Goal: Navigation & Orientation: Find specific page/section

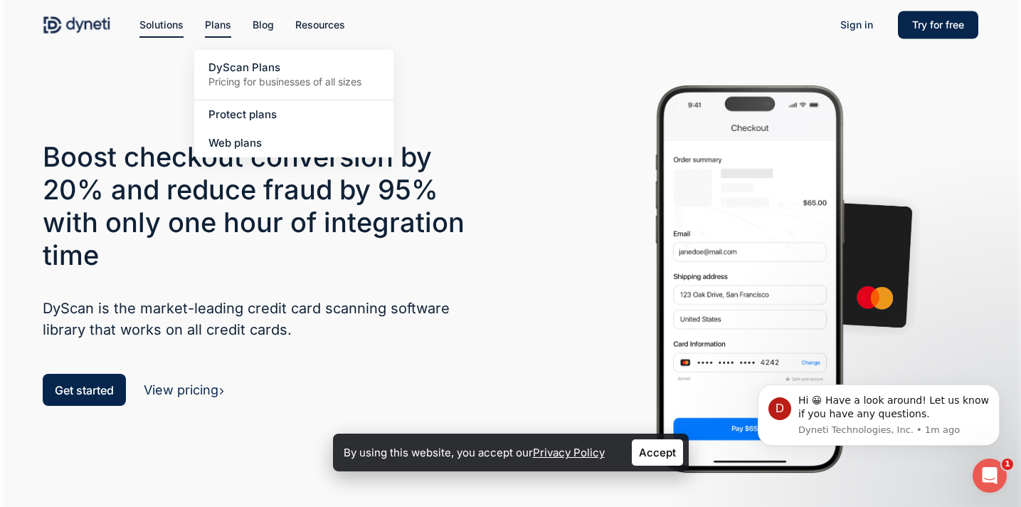
click at [212, 28] on span "Plans" at bounding box center [218, 25] width 26 height 12
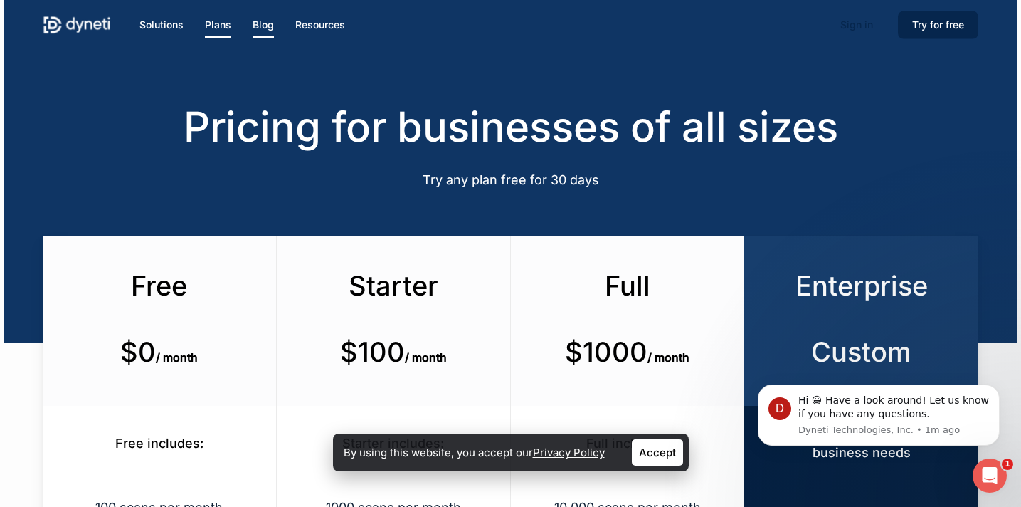
click at [263, 26] on span "Blog" at bounding box center [263, 25] width 21 height 12
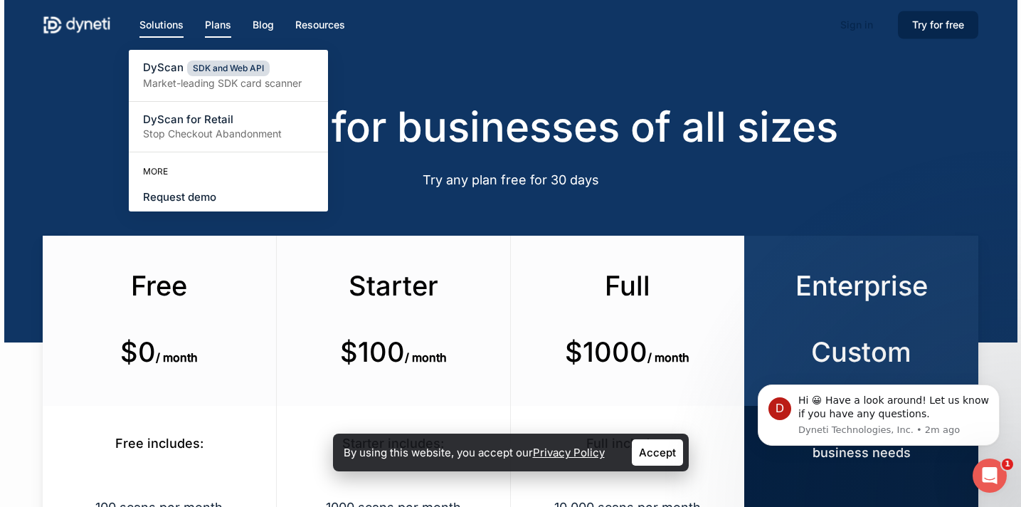
click at [156, 23] on span "Solutions" at bounding box center [162, 25] width 44 height 12
click at [215, 80] on small "Market-leading SDK card scanner" at bounding box center [228, 83] width 171 height 14
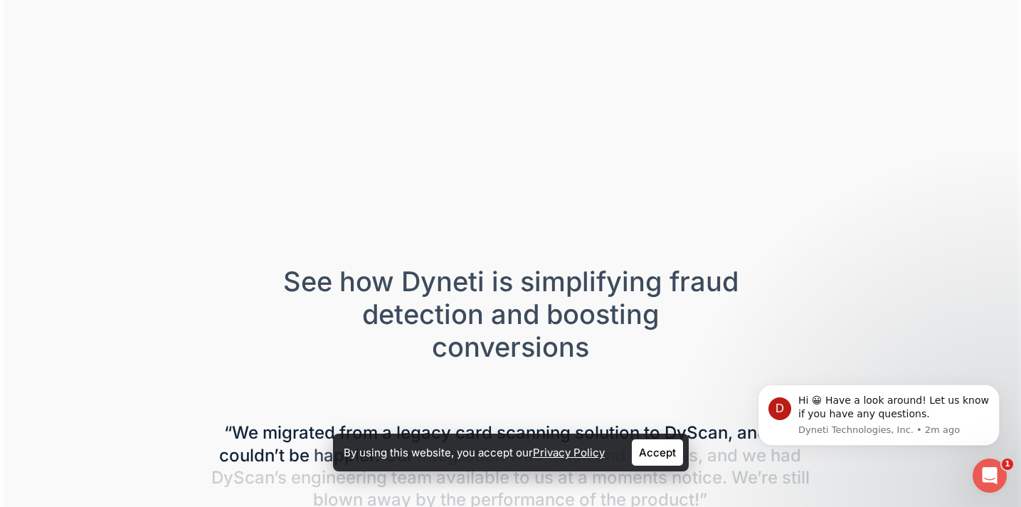
scroll to position [492, 0]
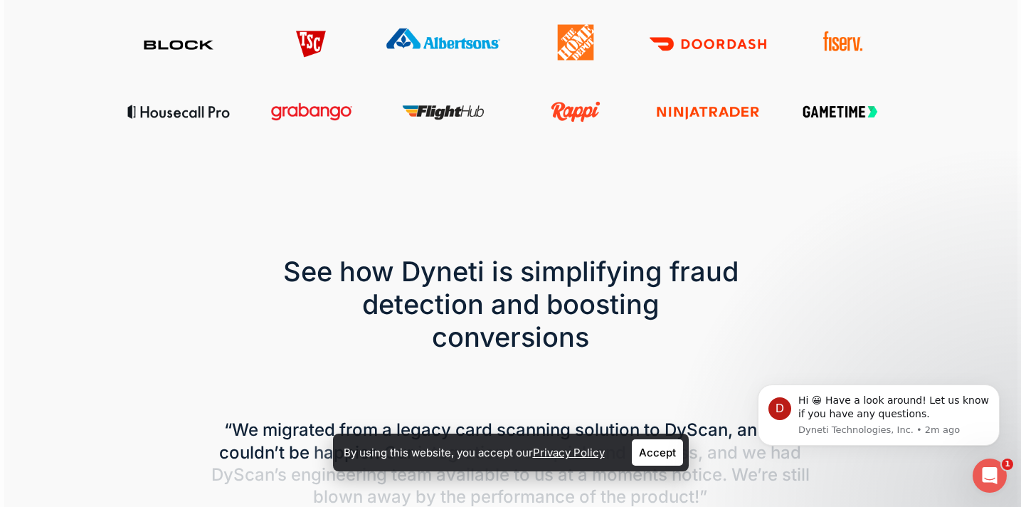
click at [661, 450] on link "Accept" at bounding box center [657, 452] width 51 height 26
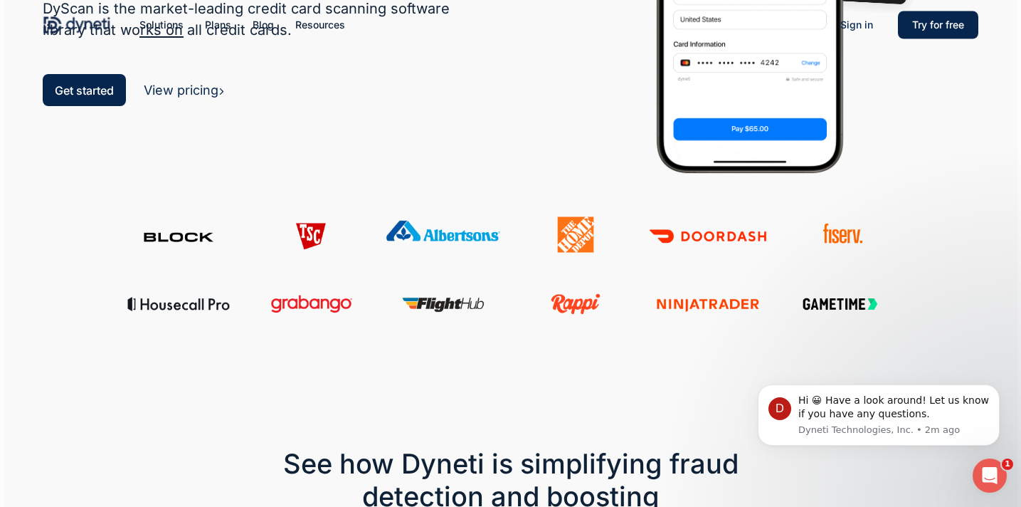
scroll to position [0, 0]
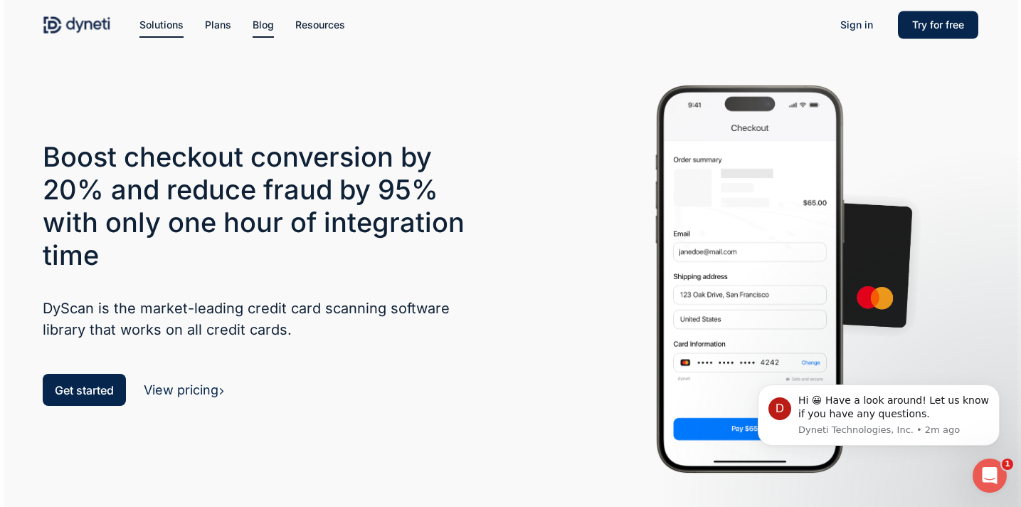
click at [261, 28] on span "Blog" at bounding box center [263, 25] width 21 height 12
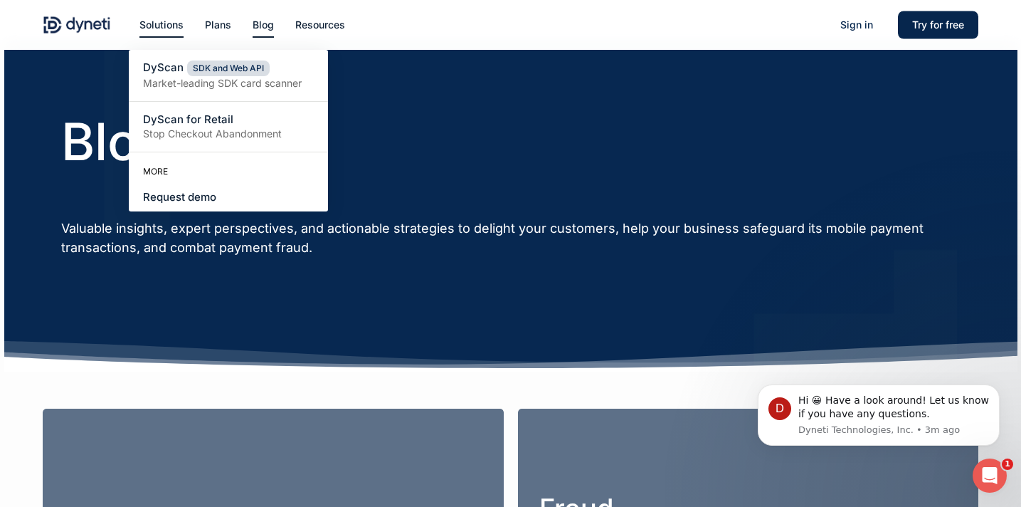
click at [88, 15] on img at bounding box center [77, 24] width 68 height 21
